Goal: Task Accomplishment & Management: Use online tool/utility

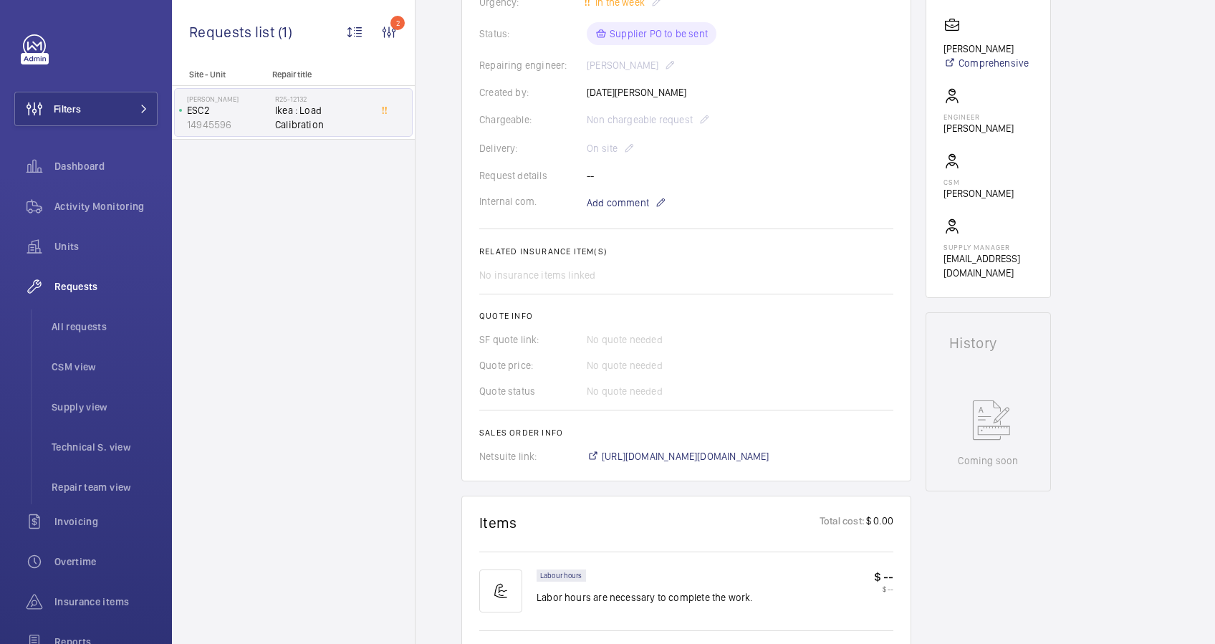
scroll to position [477, 0]
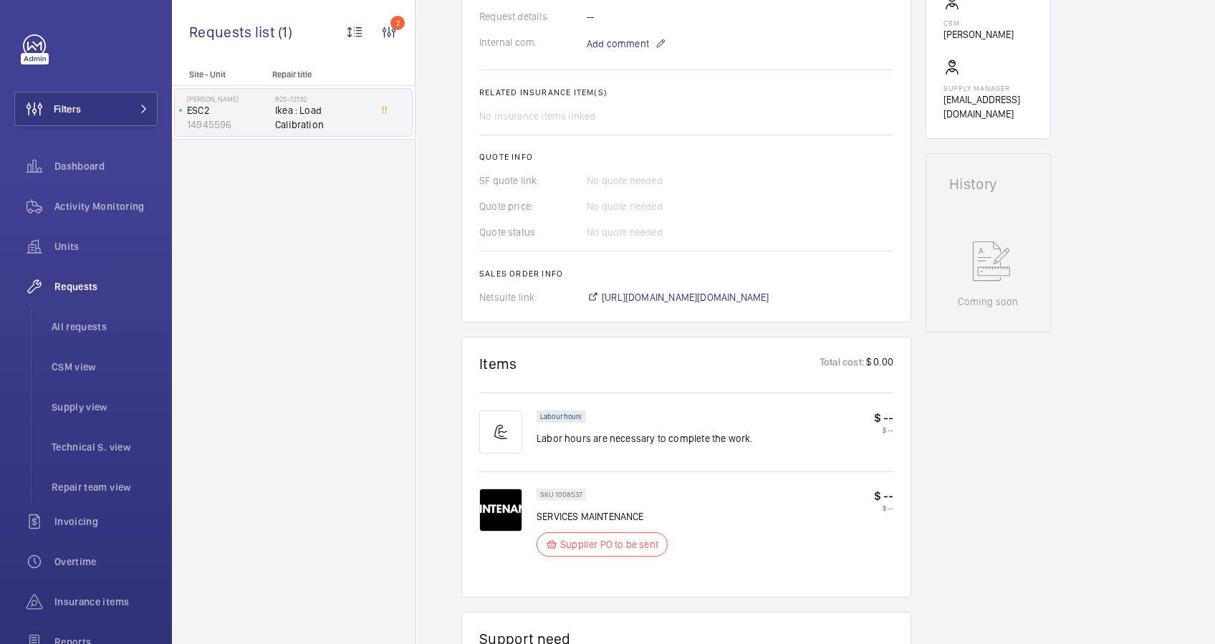
drag, startPoint x: 732, startPoint y: 441, endPoint x: 1072, endPoint y: 501, distance: 345.5
click at [1072, 501] on div "Engineers requests R25-12132 On [DATE], a repair request was created for a load…" at bounding box center [816, 419] width 800 height 1513
click at [770, 294] on span "[URL][DOMAIN_NAME][DOMAIN_NAME]" at bounding box center [686, 297] width 168 height 14
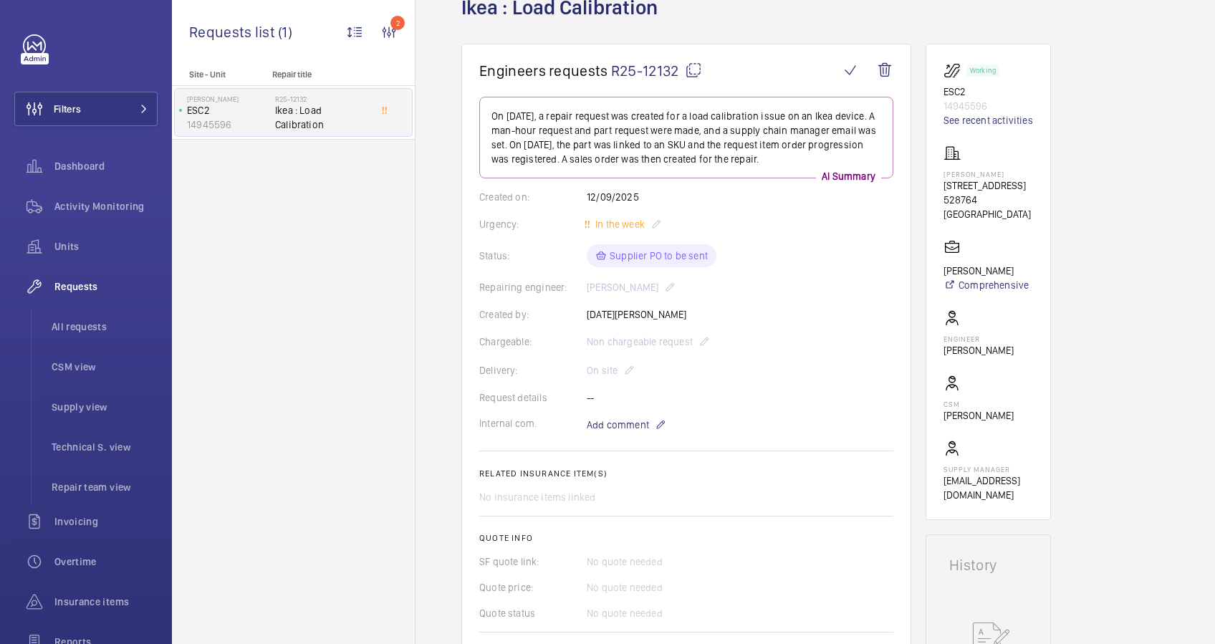
scroll to position [95, 0]
drag, startPoint x: 998, startPoint y: 176, endPoint x: 936, endPoint y: 176, distance: 62.3
click at [936, 176] on wm-front-card "Working ESC2 14945596 See recent activities [PERSON_NAME] [STREET_ADDRESS] [PER…" at bounding box center [988, 282] width 125 height 476
drag, startPoint x: 936, startPoint y: 176, endPoint x: 949, endPoint y: 177, distance: 13.6
copy p "[PERSON_NAME]"
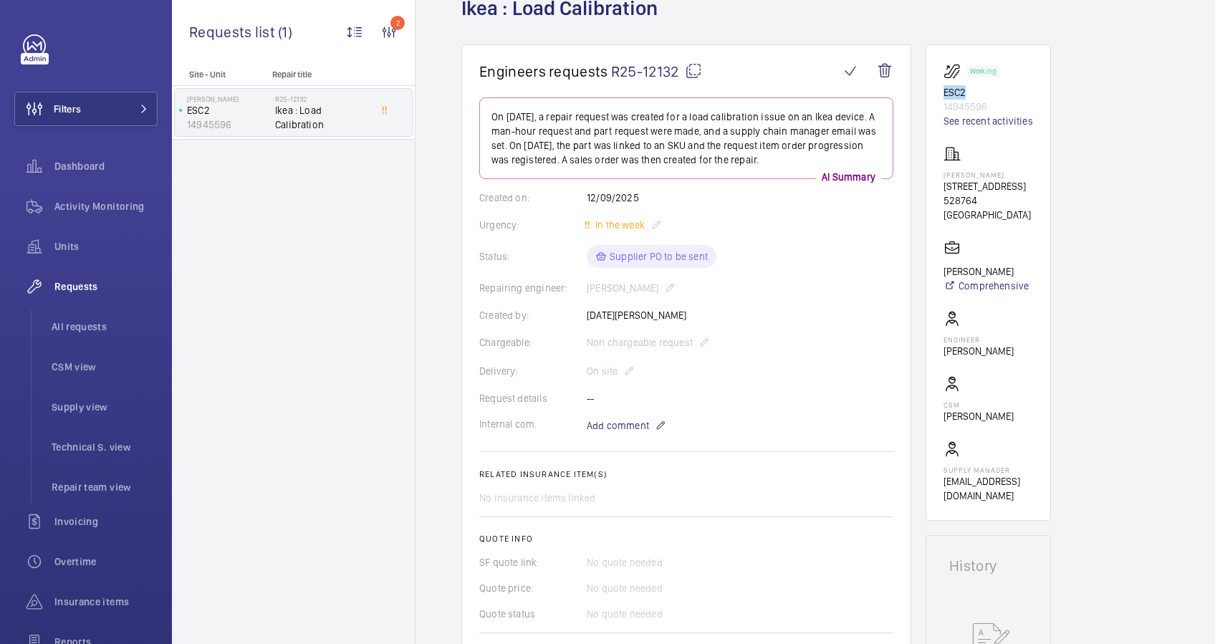
drag, startPoint x: 967, startPoint y: 90, endPoint x: 934, endPoint y: 89, distance: 32.3
click at [934, 89] on wm-front-card "Working ESC2 14945596 See recent activities [PERSON_NAME] [STREET_ADDRESS] [PER…" at bounding box center [988, 282] width 125 height 476
copy p "ESC2"
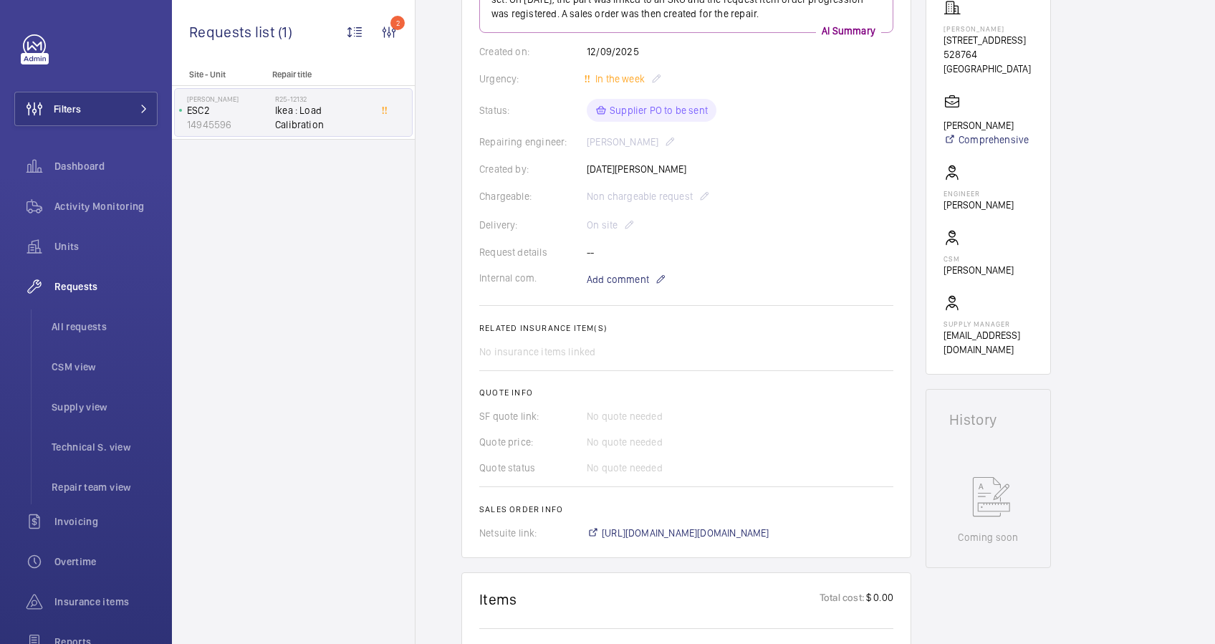
scroll to position [382, 0]
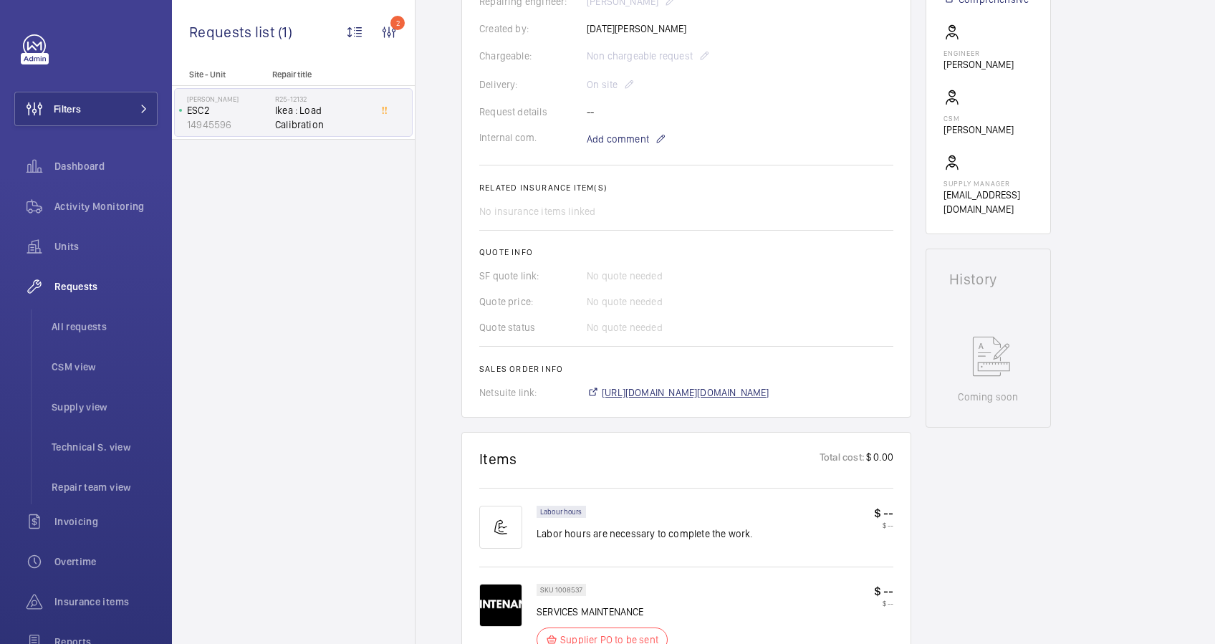
click at [686, 390] on span "[URL][DOMAIN_NAME][DOMAIN_NAME]" at bounding box center [686, 392] width 168 height 14
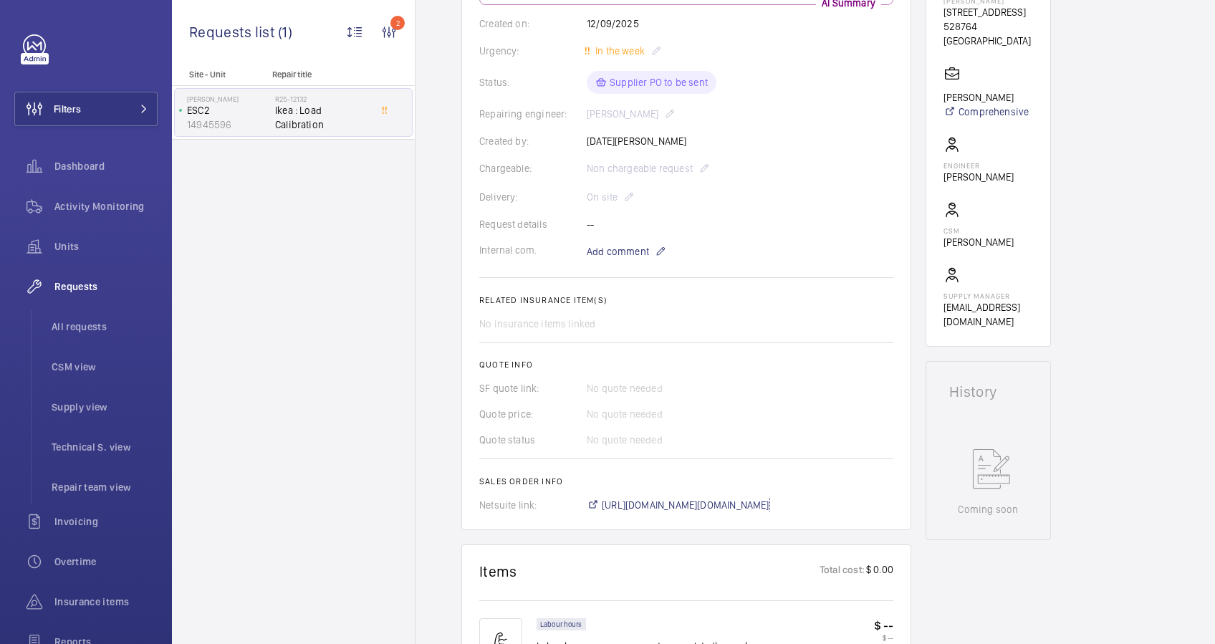
scroll to position [0, 0]
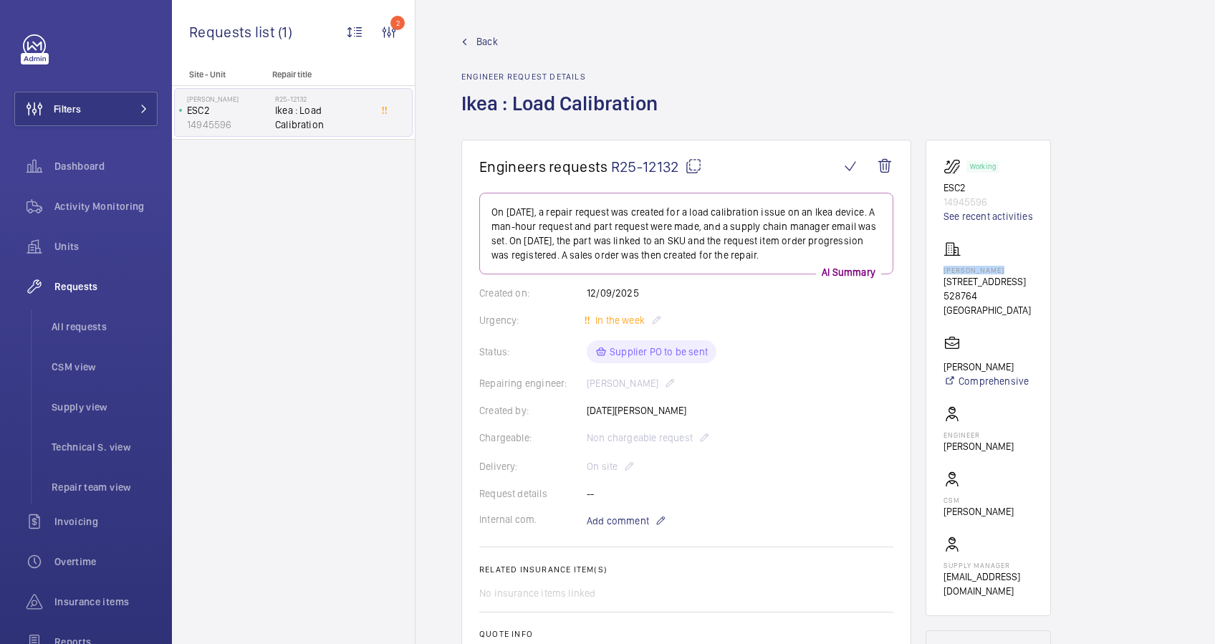
drag, startPoint x: 1001, startPoint y: 267, endPoint x: 942, endPoint y: 269, distance: 59.5
click at [942, 269] on wm-front-card "Working ESC2 14945596 See recent activities [PERSON_NAME] [STREET_ADDRESS] [PER…" at bounding box center [988, 378] width 125 height 476
copy p "[PERSON_NAME]"
click at [478, 42] on span "Back" at bounding box center [486, 41] width 21 height 14
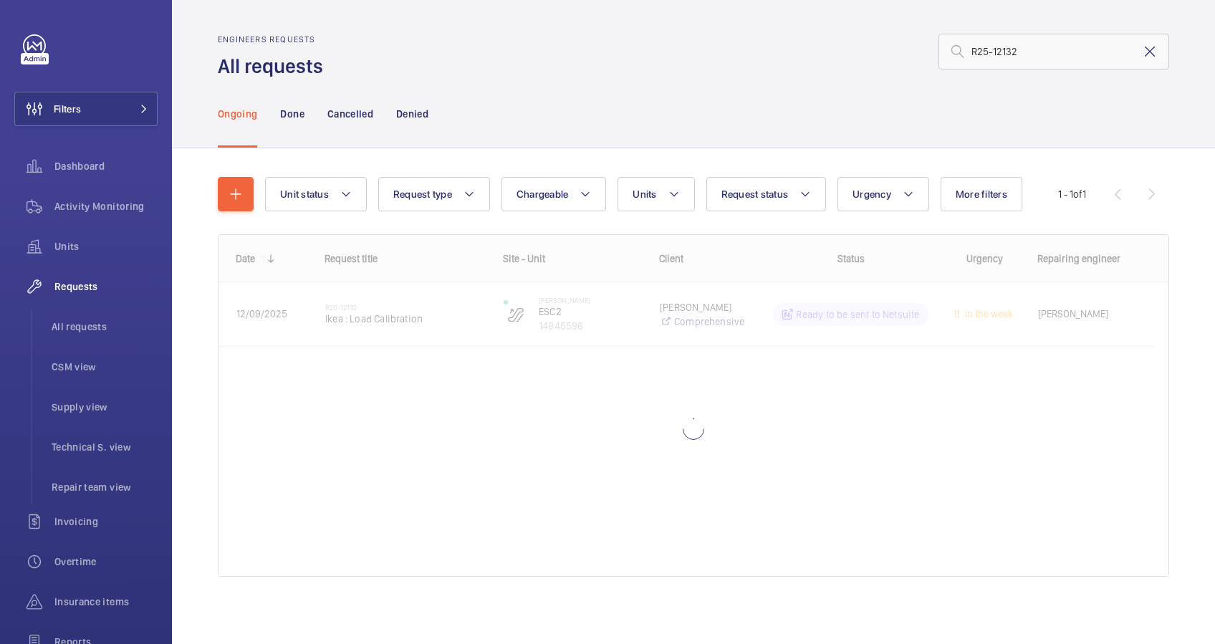
click at [1141, 47] on mat-icon at bounding box center [1149, 51] width 17 height 17
click at [998, 53] on input "text" at bounding box center [1054, 52] width 231 height 36
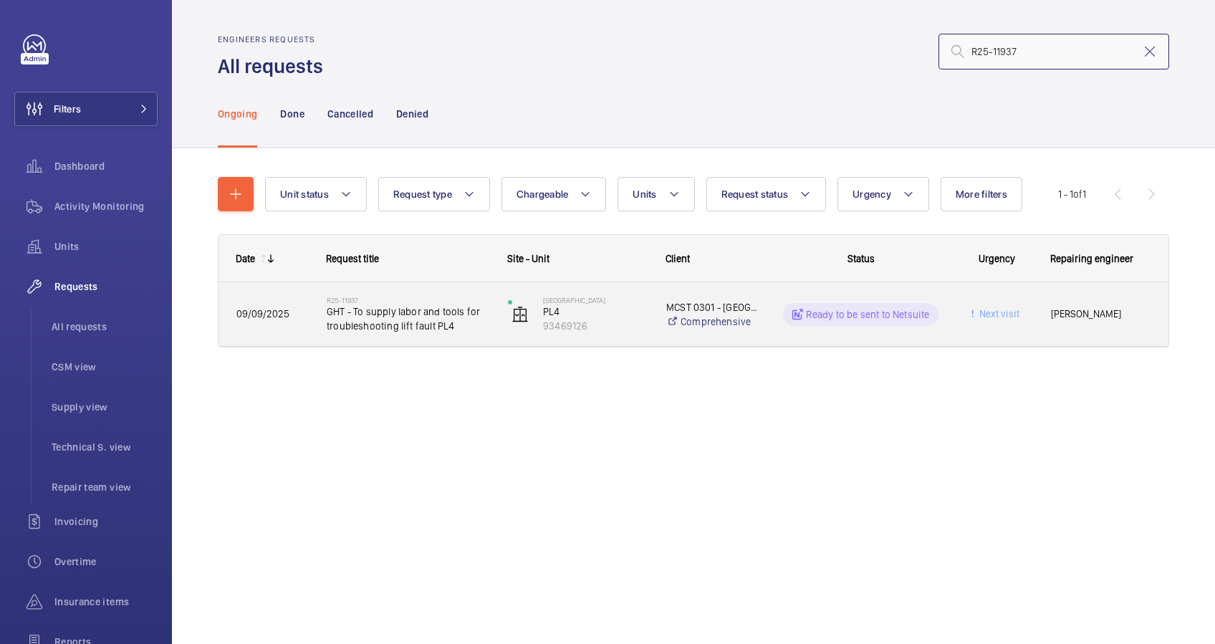
type input "R25-11937"
click at [304, 321] on span "09/09/2025" at bounding box center [272, 314] width 72 height 16
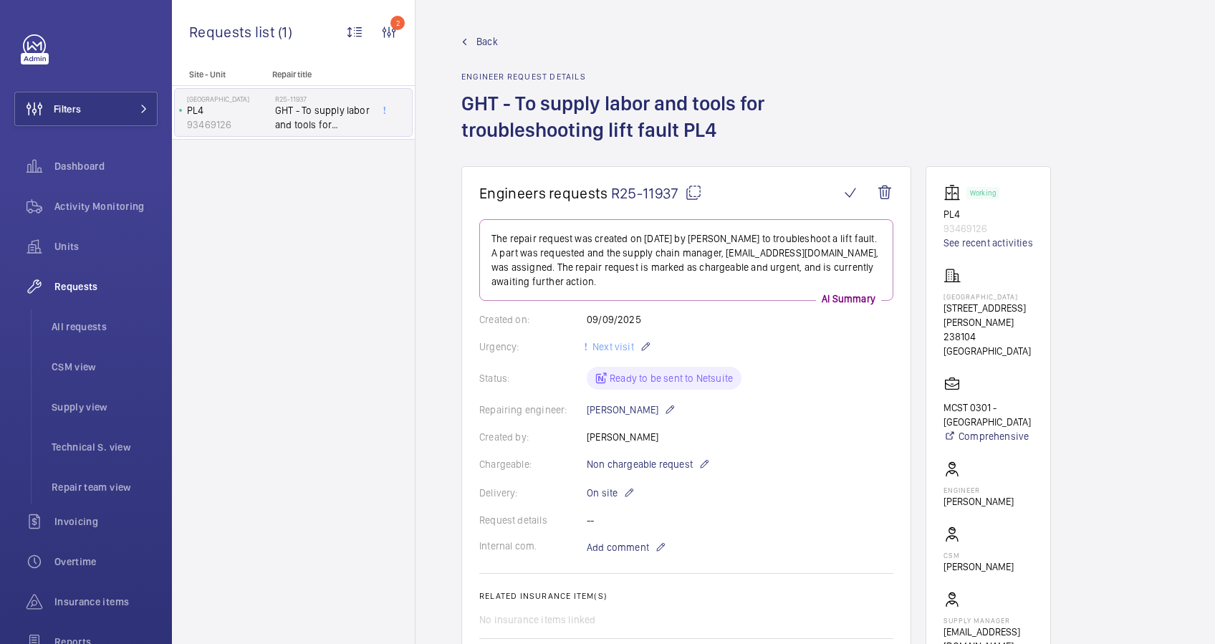
scroll to position [477, 0]
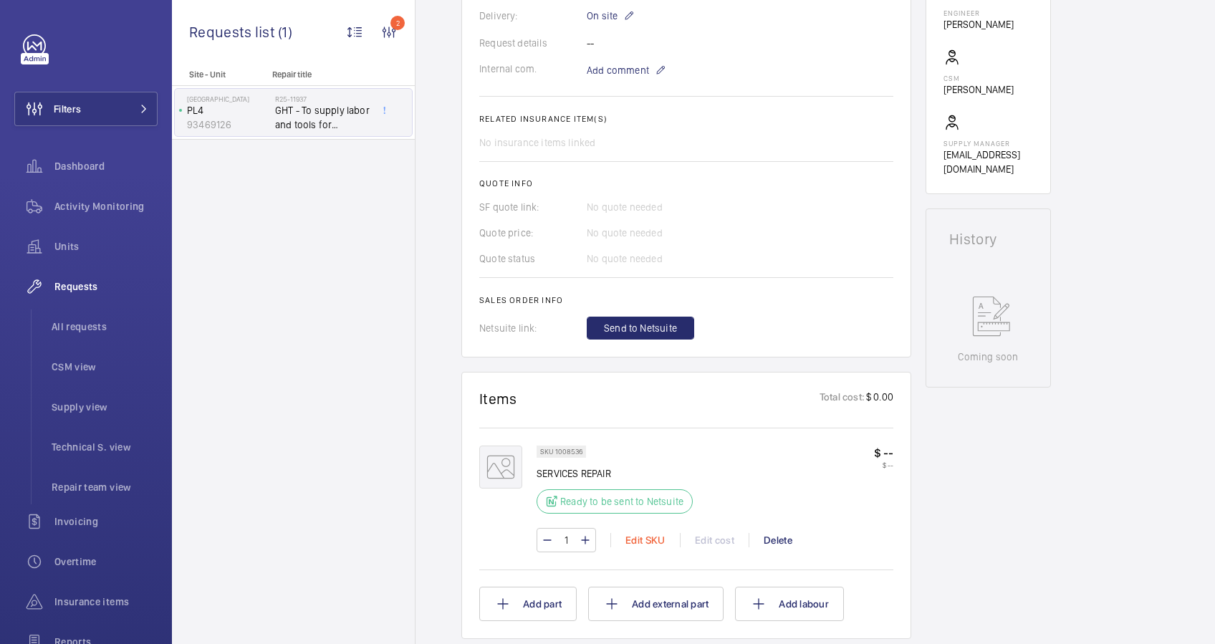
click at [653, 533] on div "Edit SKU" at bounding box center [645, 540] width 70 height 14
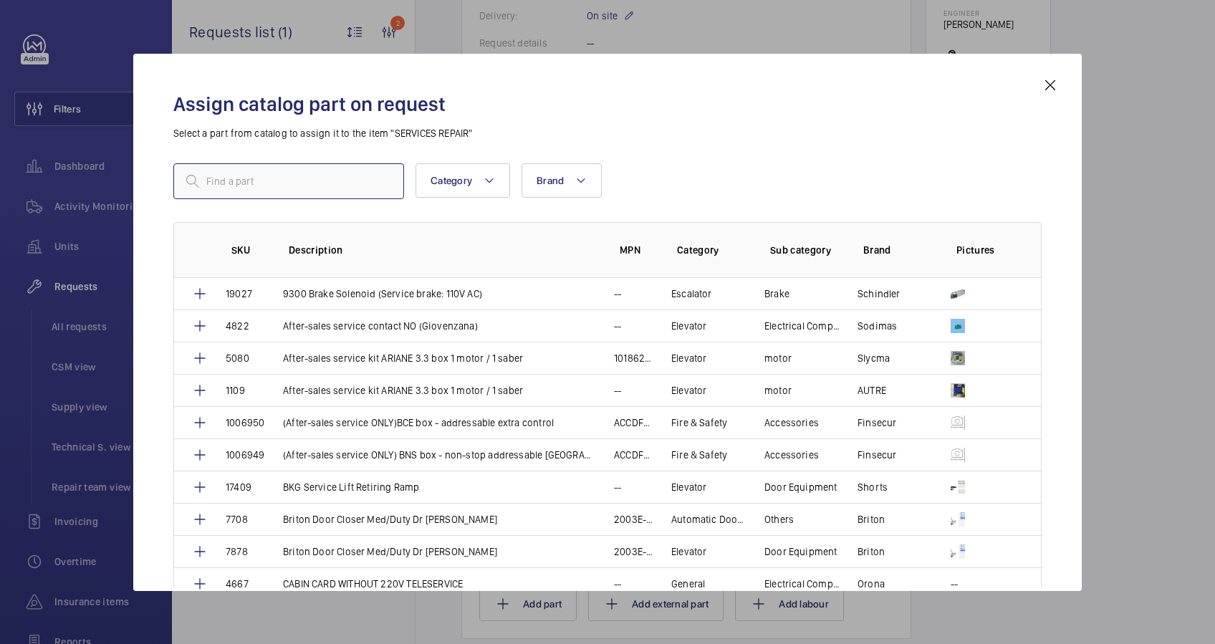
click at [229, 189] on input "text" at bounding box center [288, 181] width 231 height 36
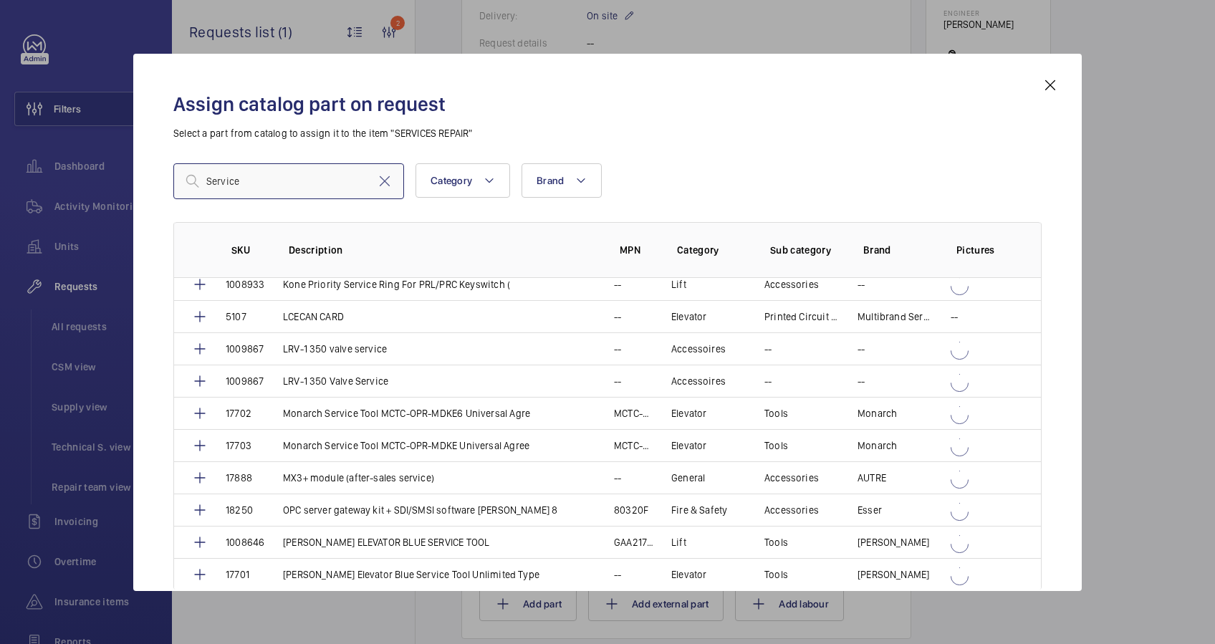
scroll to position [1050, 0]
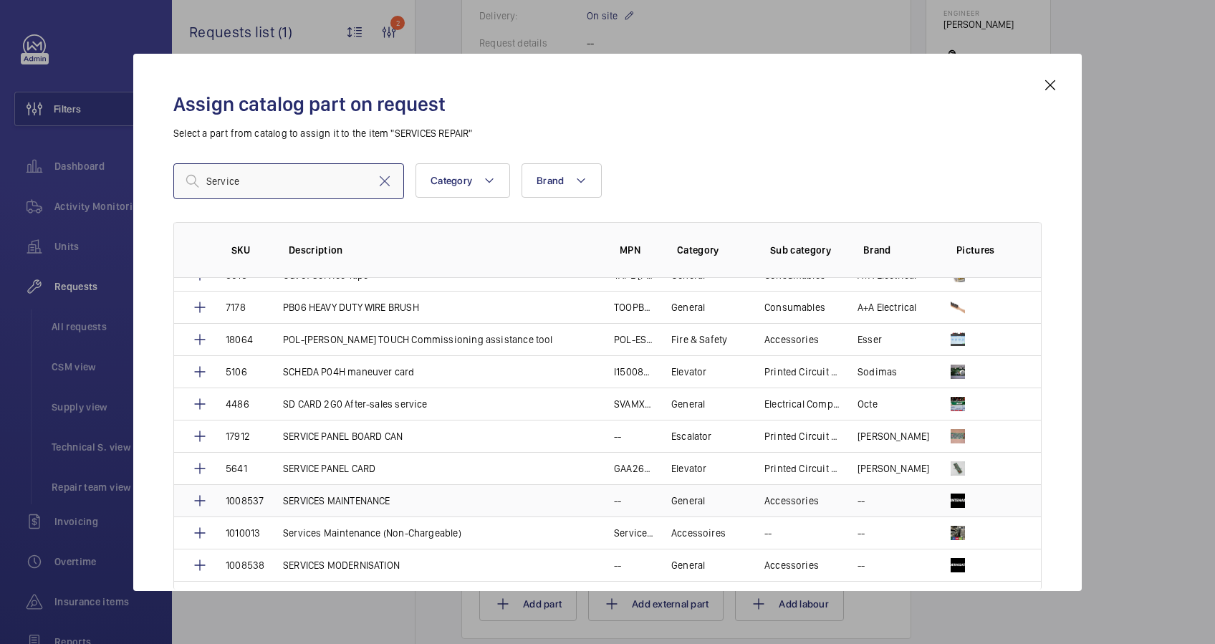
type input "Service"
click at [368, 497] on p "SERVICES MAINTENANCE" at bounding box center [336, 501] width 107 height 14
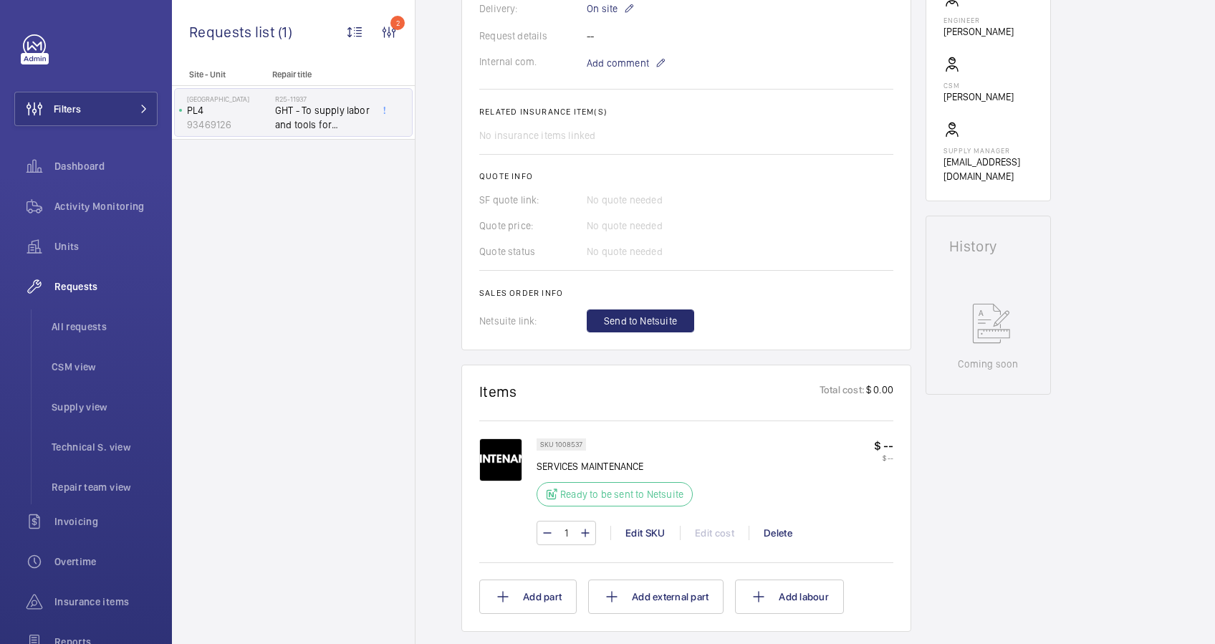
scroll to position [477, 0]
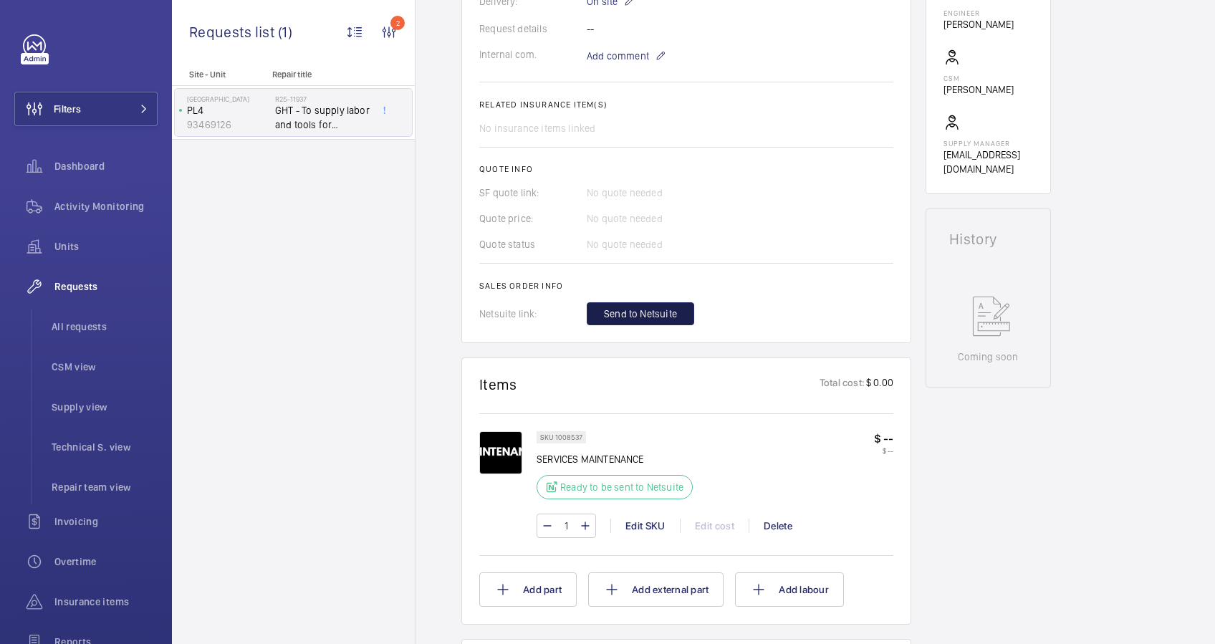
click at [639, 314] on span "Send to Netsuite" at bounding box center [640, 314] width 73 height 14
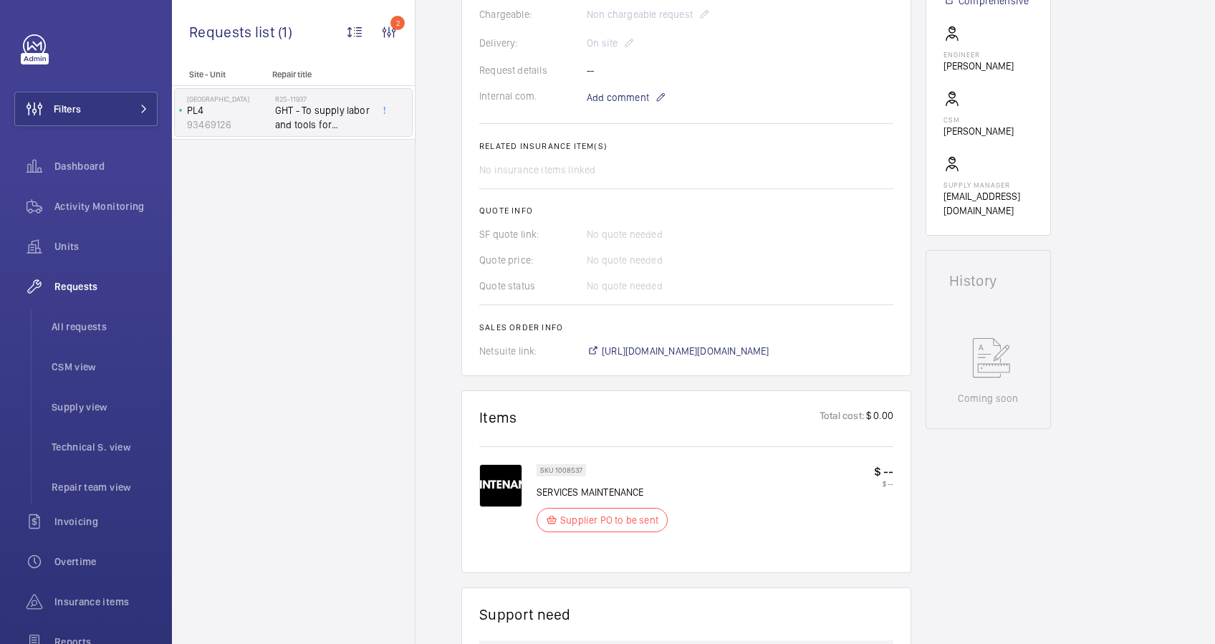
scroll to position [573, 0]
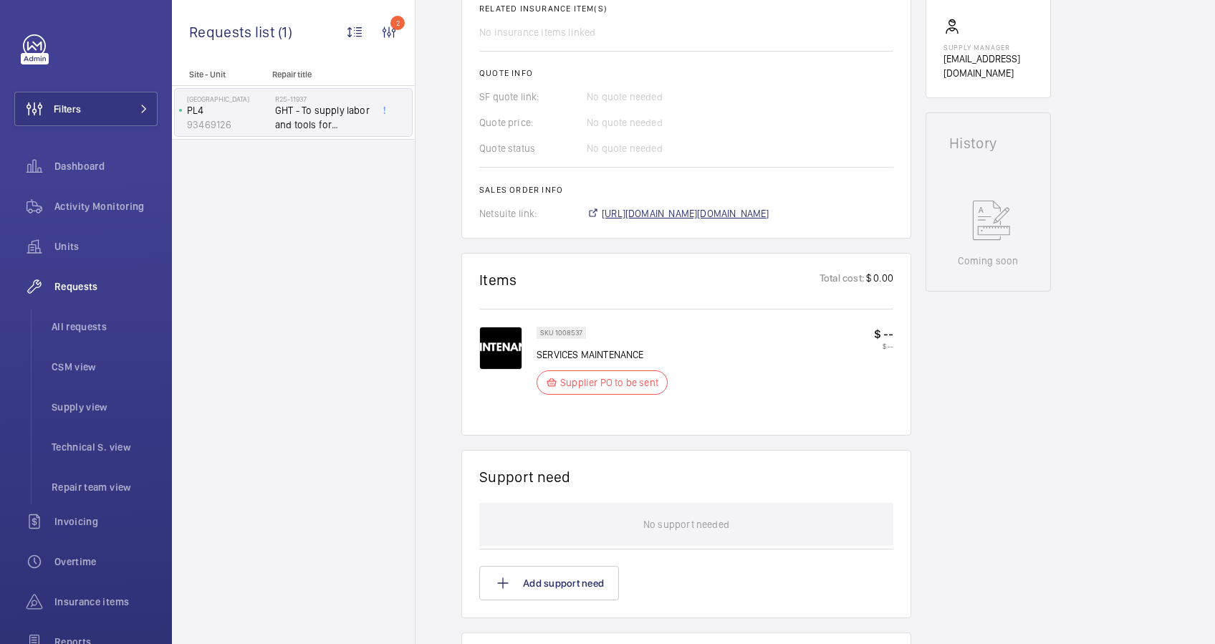
click at [703, 213] on span "[URL][DOMAIN_NAME][DOMAIN_NAME]" at bounding box center [686, 213] width 168 height 14
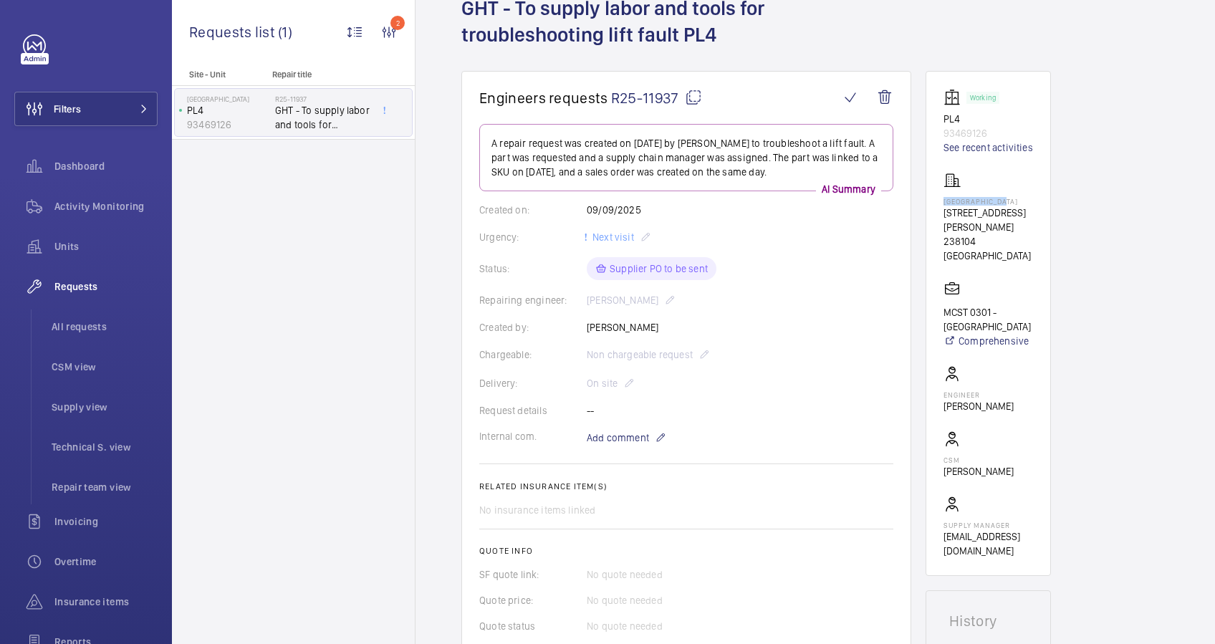
drag, startPoint x: 1010, startPoint y: 198, endPoint x: 944, endPoint y: 196, distance: 65.2
click at [944, 197] on p "[GEOGRAPHIC_DATA]" at bounding box center [989, 201] width 90 height 9
drag, startPoint x: 944, startPoint y: 196, endPoint x: 960, endPoint y: 196, distance: 15.8
copy p "[GEOGRAPHIC_DATA]"
